Goal: Information Seeking & Learning: Learn about a topic

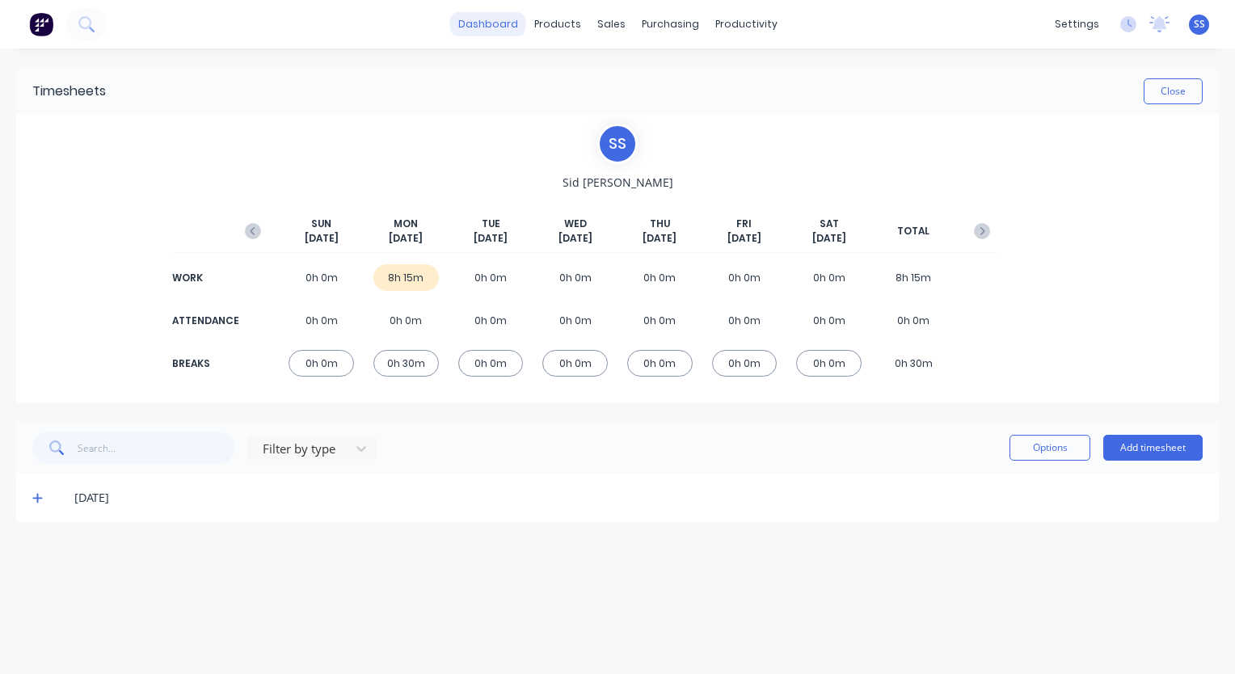
click at [483, 28] on link "dashboard" at bounding box center [488, 24] width 76 height 24
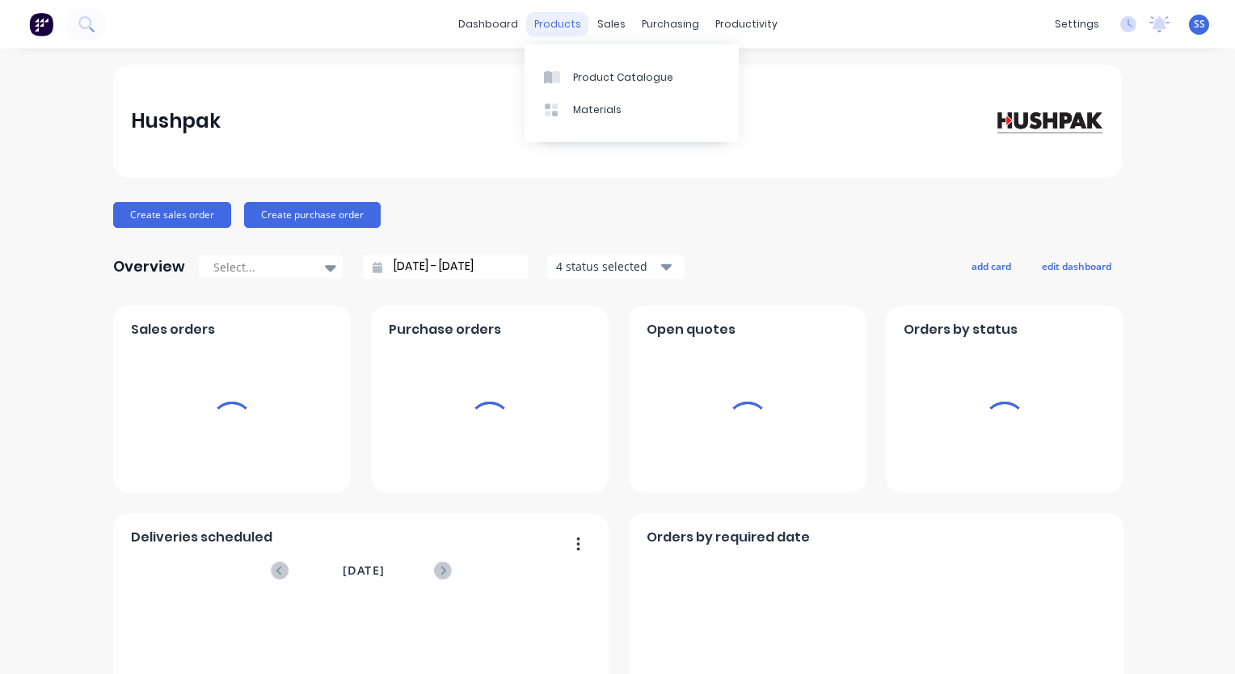
click at [555, 24] on div "products" at bounding box center [557, 24] width 63 height 24
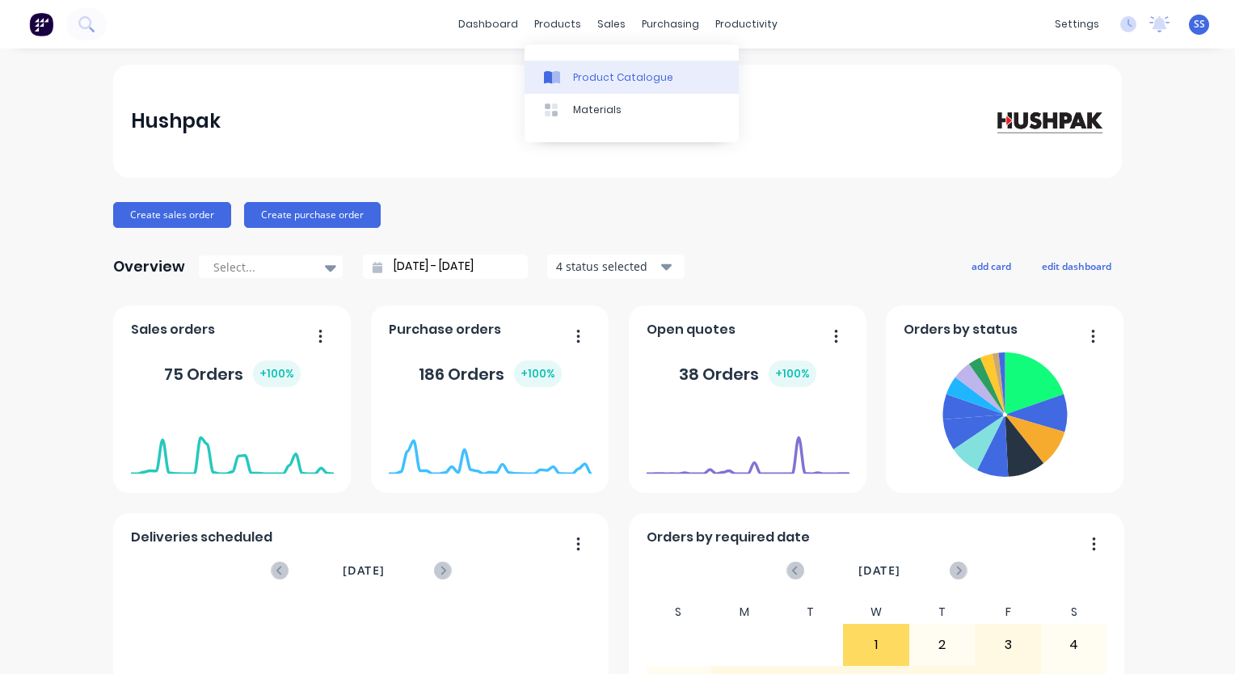
click at [591, 82] on div "Product Catalogue" at bounding box center [623, 77] width 100 height 15
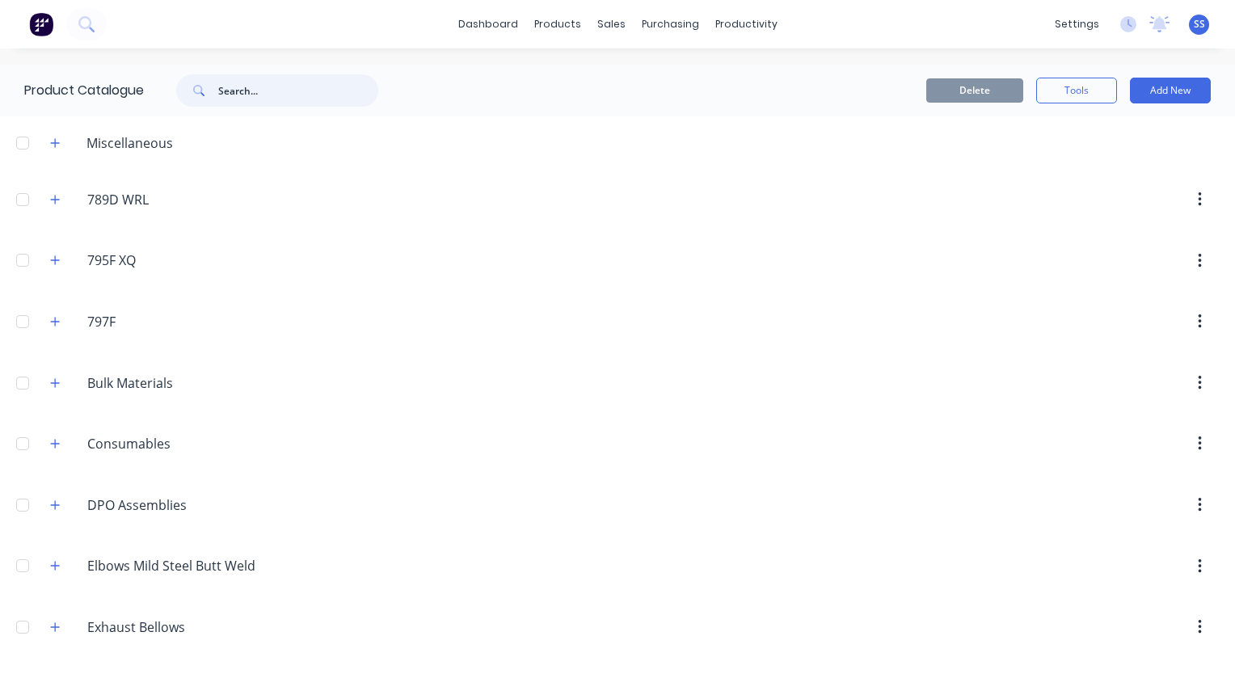
click at [281, 92] on input "text" at bounding box center [298, 90] width 160 height 32
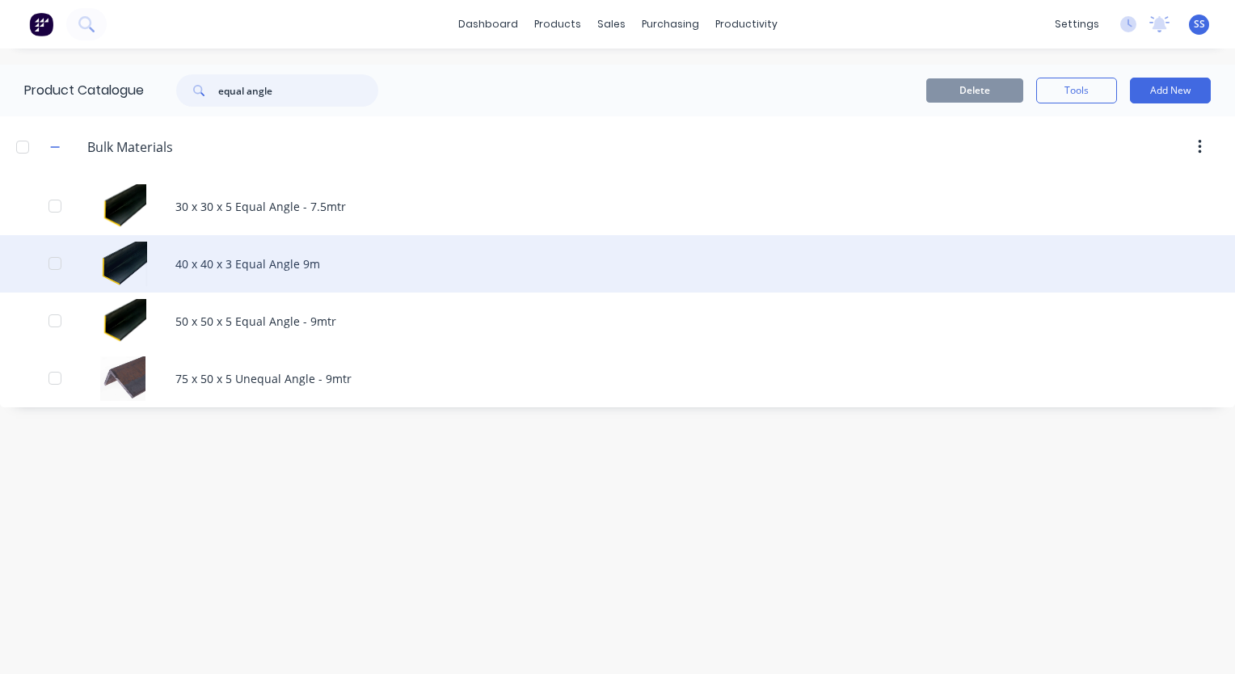
type input "equal angle"
click at [270, 259] on div "40 x 40 x 3 Equal Angle 9m" at bounding box center [617, 263] width 1235 height 57
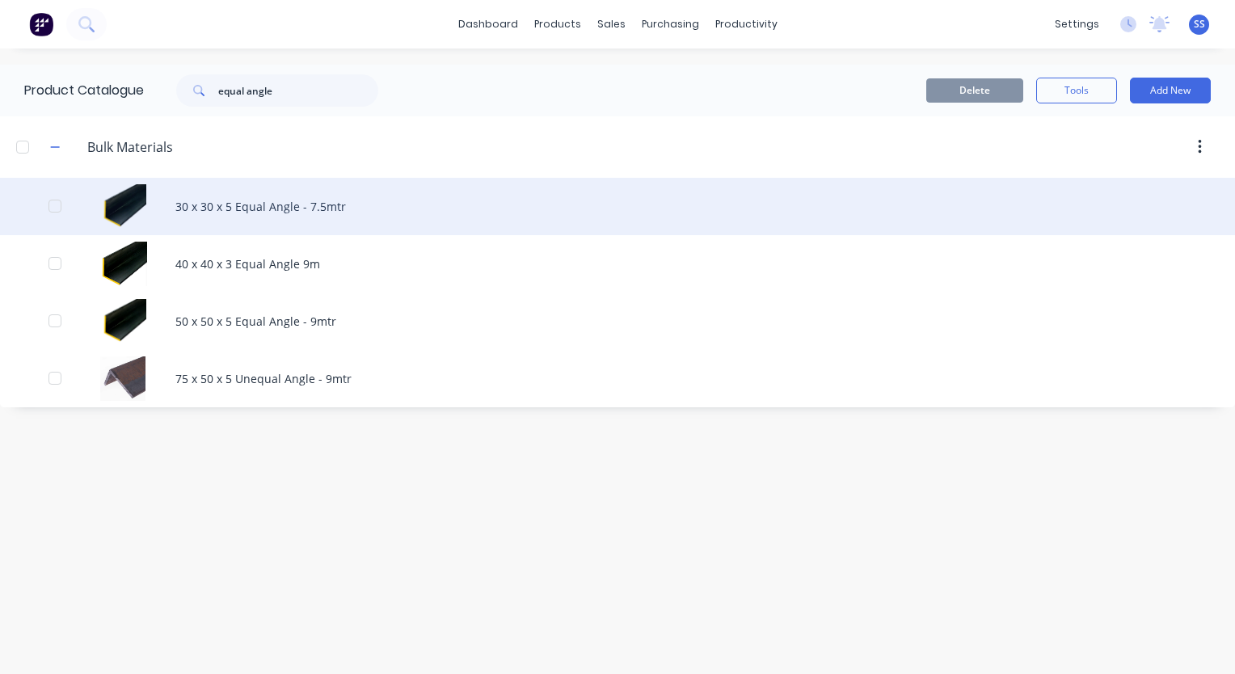
click at [241, 200] on div "30 x 30 x 5 Equal Angle - 7.5mtr" at bounding box center [617, 206] width 1235 height 57
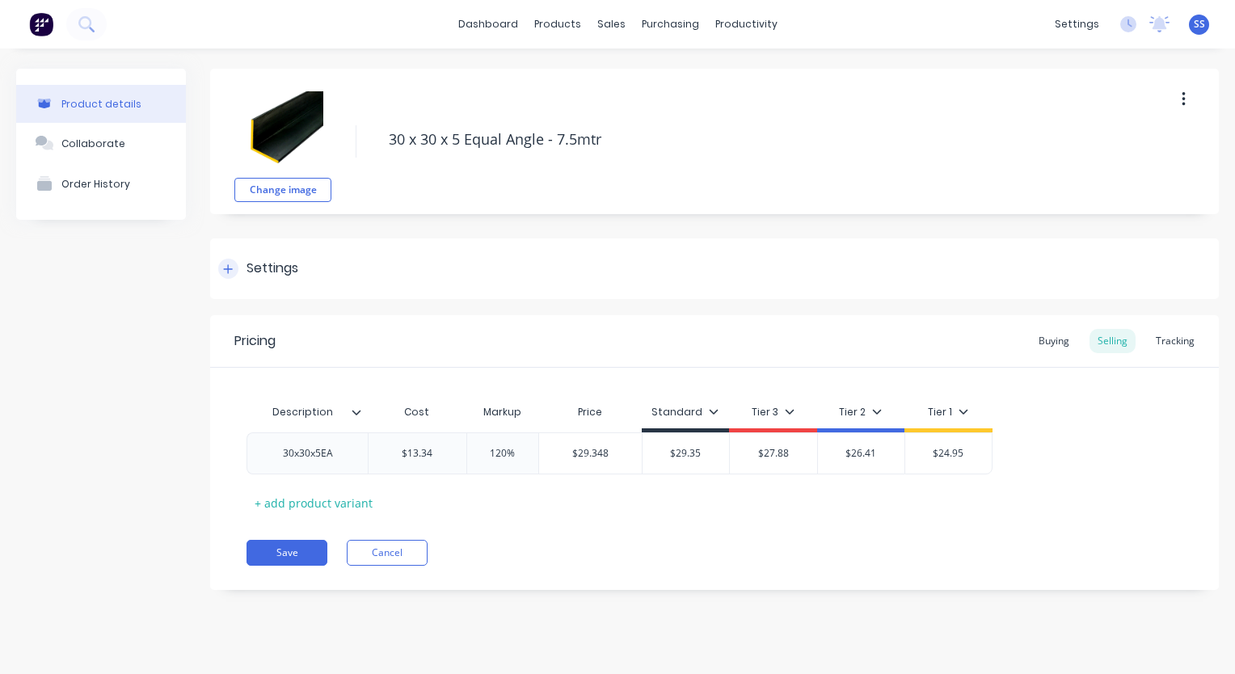
type textarea "x"
